Goal: Navigation & Orientation: Find specific page/section

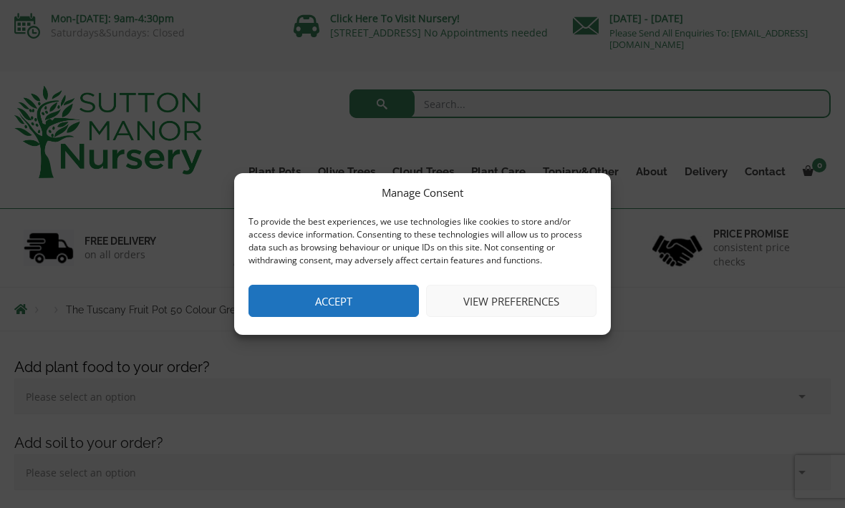
click at [314, 314] on button "Accept" at bounding box center [333, 301] width 170 height 32
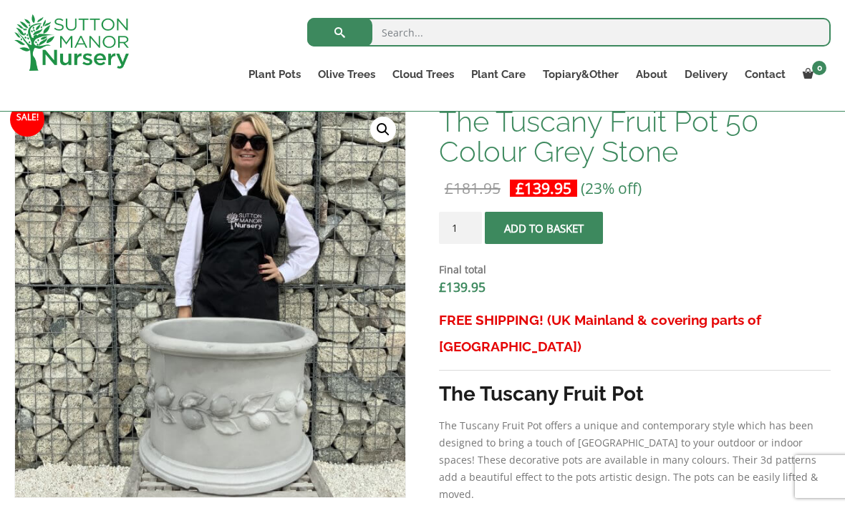
scroll to position [456, 0]
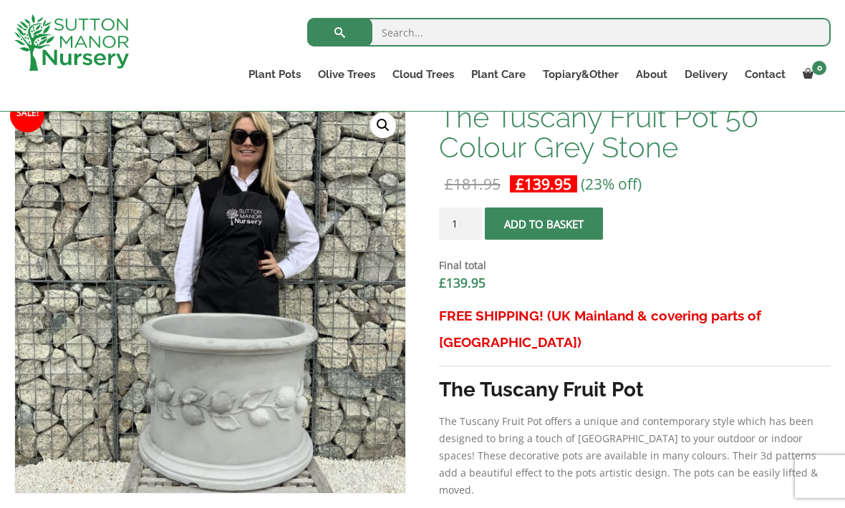
click at [0, 0] on link "Vietnamese Pots" at bounding box center [0, 0] width 0 height 0
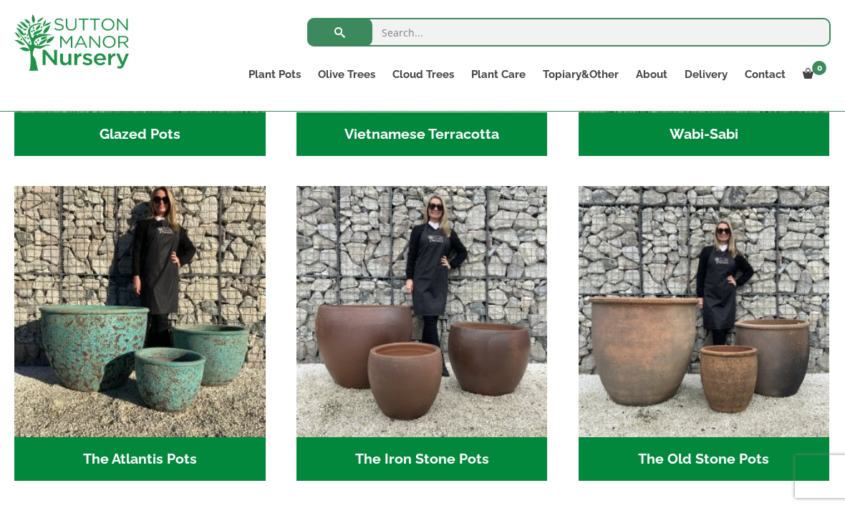
scroll to position [687, 0]
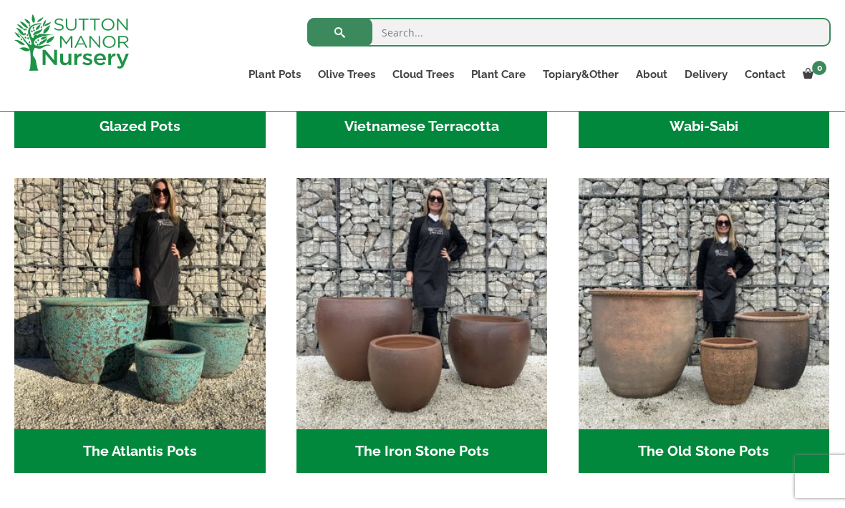
click at [91, 334] on img "Visit product category The Atlantis Pots" at bounding box center [139, 303] width 251 height 251
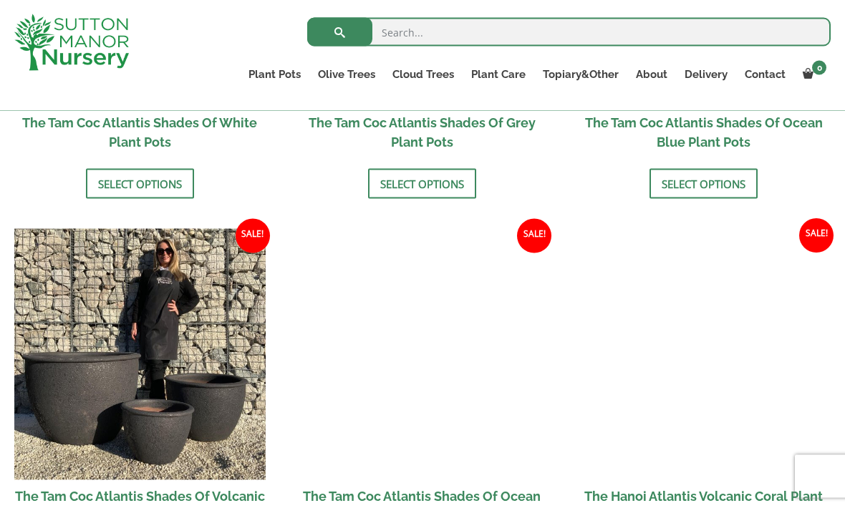
scroll to position [1117, 0]
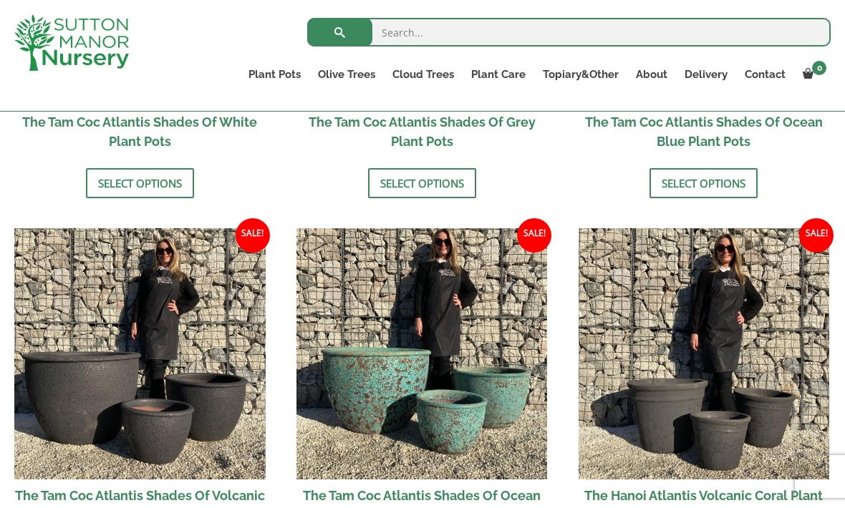
click at [414, 440] on img at bounding box center [421, 353] width 251 height 251
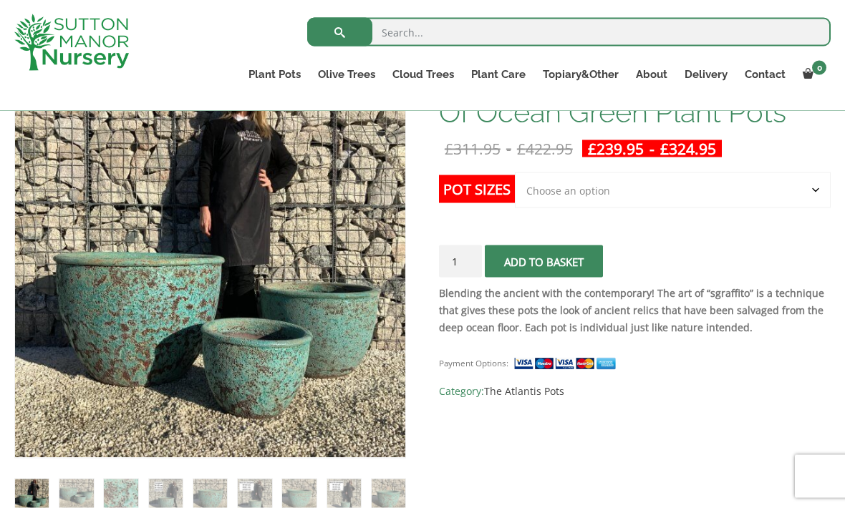
scroll to position [265, 0]
